Goal: Task Accomplishment & Management: Manage account settings

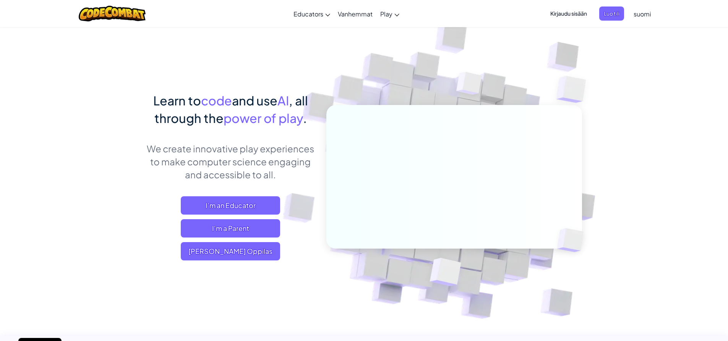
drag, startPoint x: 74, startPoint y: 175, endPoint x: 106, endPoint y: 176, distance: 32.1
click at [212, 200] on span "I'm an Educator" at bounding box center [230, 205] width 99 height 18
click at [570, 11] on span "Kirjaudu sisään" at bounding box center [569, 13] width 46 height 14
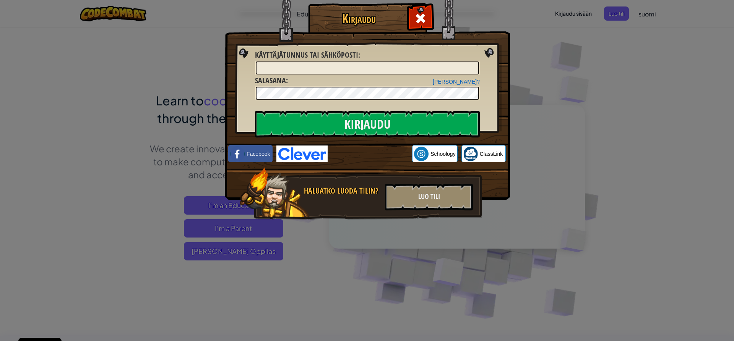
click at [596, 115] on div "Kirjaudu Tuntematon virhe. Käyttäjätunnus tai sähköposti : Unohditko salasanasi…" at bounding box center [367, 170] width 734 height 341
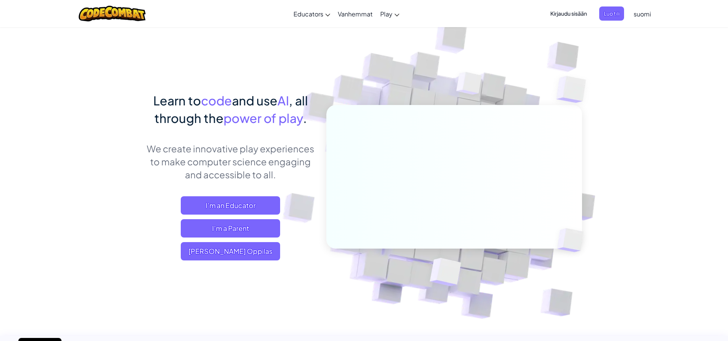
click at [573, 10] on span "Kirjaudu sisään" at bounding box center [569, 13] width 46 height 14
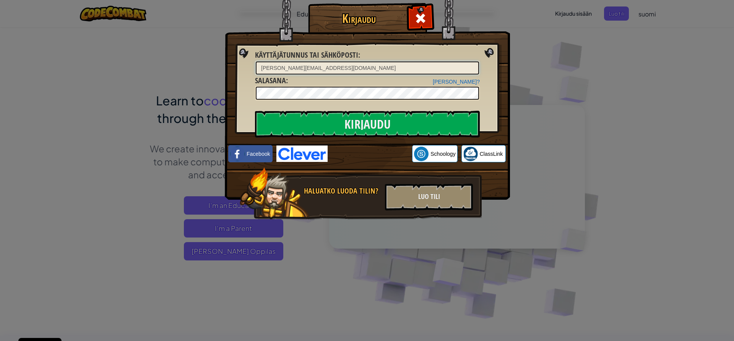
type input "[PERSON_NAME][EMAIL_ADDRESS][DOMAIN_NAME]"
click at [255, 111] on input "Kirjaudu" at bounding box center [367, 124] width 225 height 27
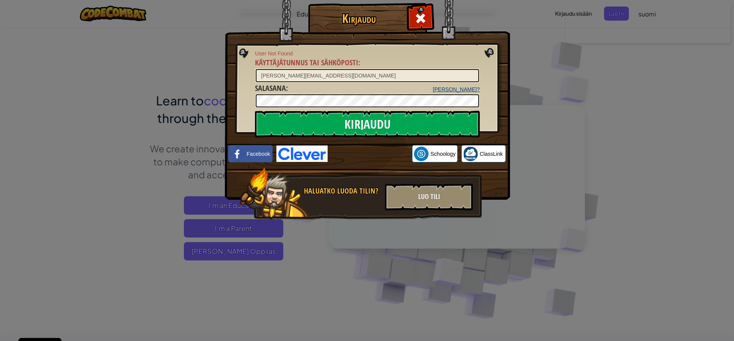
click at [451, 84] on div "[PERSON_NAME]? [GEOGRAPHIC_DATA] :" at bounding box center [367, 96] width 225 height 26
click at [451, 87] on link "[PERSON_NAME]?" at bounding box center [456, 89] width 47 height 6
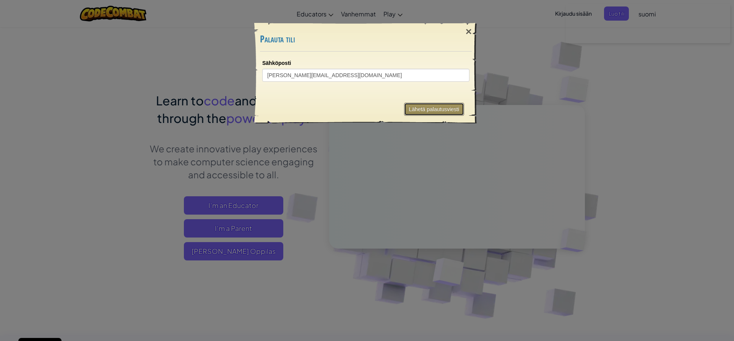
click at [422, 109] on button "Lähetä palautusviesti" at bounding box center [434, 109] width 60 height 13
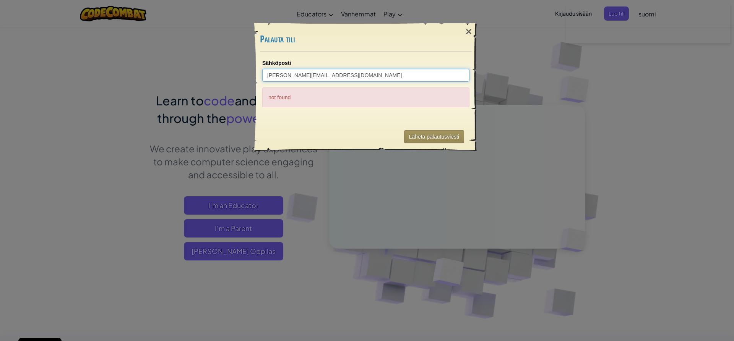
drag, startPoint x: 284, startPoint y: 73, endPoint x: 294, endPoint y: 73, distance: 10.3
click at [284, 73] on input "[PERSON_NAME][EMAIL_ADDRESS][DOMAIN_NAME]" at bounding box center [365, 75] width 207 height 13
click at [447, 138] on button "Lähetä palautusviesti" at bounding box center [434, 136] width 60 height 13
click at [283, 75] on input "[EMAIL_ADDRESS][DOMAIN_NAME]" at bounding box center [365, 75] width 207 height 13
click at [347, 76] on input "[PERSON_NAME][EMAIL_ADDRESS][DOMAIN_NAME]" at bounding box center [365, 75] width 207 height 13
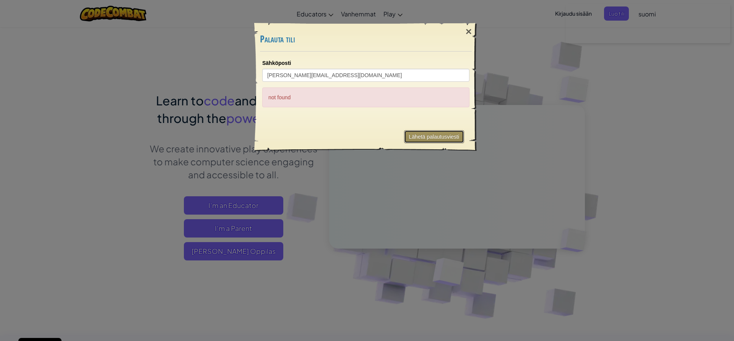
click at [429, 133] on button "Lähetä palautusviesti" at bounding box center [434, 136] width 60 height 13
click at [342, 72] on input "[PERSON_NAME][EMAIL_ADDRESS][DOMAIN_NAME]" at bounding box center [365, 75] width 207 height 13
click at [444, 132] on button "Lähetä palautusviesti" at bounding box center [434, 136] width 60 height 13
click at [298, 75] on input "[PERSON_NAME][EMAIL_ADDRESS][DOMAIN_NAME]" at bounding box center [365, 75] width 207 height 13
type input "[PERSON_NAME][EMAIL_ADDRESS][DOMAIN_NAME]"
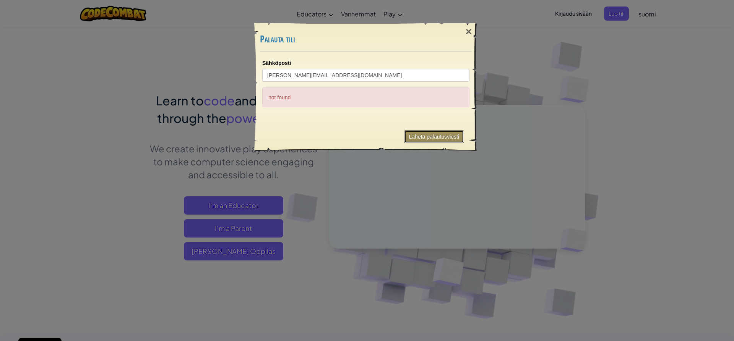
click at [421, 134] on button "Lähetä palautusviesti" at bounding box center [434, 136] width 60 height 13
click at [464, 34] on div "×" at bounding box center [469, 32] width 18 height 22
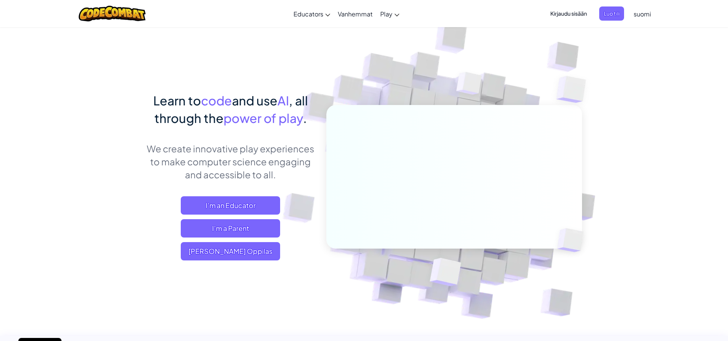
click at [563, 14] on span "Kirjaudu sisään" at bounding box center [569, 13] width 46 height 14
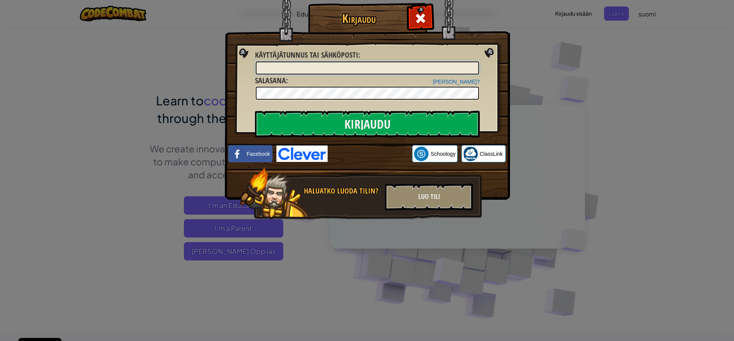
click at [393, 70] on input "Käyttäjätunnus tai sähköposti :" at bounding box center [367, 68] width 223 height 13
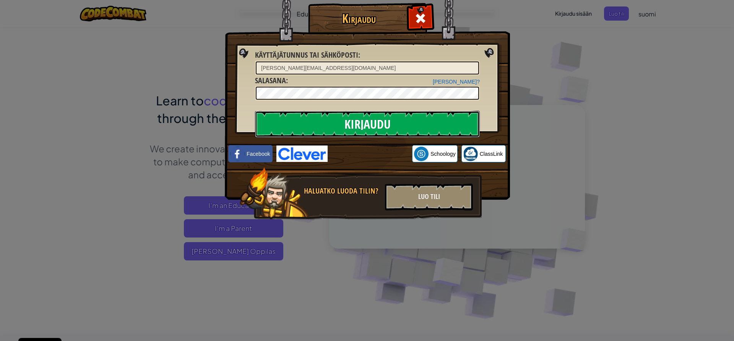
click at [375, 117] on input "Kirjaudu" at bounding box center [367, 124] width 225 height 27
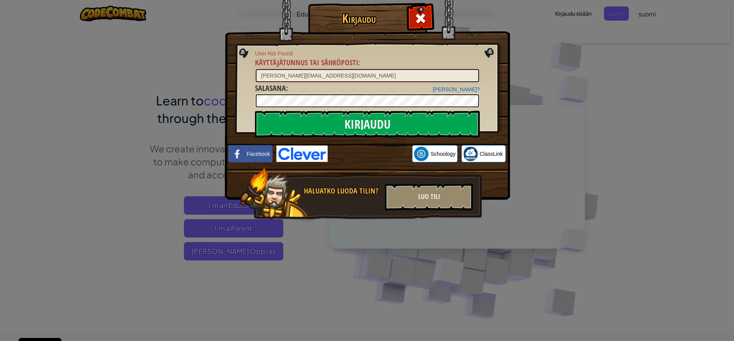
click at [280, 75] on input "[PERSON_NAME][EMAIL_ADDRESS][DOMAIN_NAME]" at bounding box center [367, 75] width 223 height 13
click at [279, 75] on input "[PERSON_NAME][EMAIL_ADDRESS][DOMAIN_NAME]" at bounding box center [367, 75] width 223 height 13
type input "[EMAIL_ADDRESS][DOMAIN_NAME]"
click at [361, 130] on input "Kirjaudu" at bounding box center [367, 124] width 225 height 27
